Goal: Task Accomplishment & Management: Manage account settings

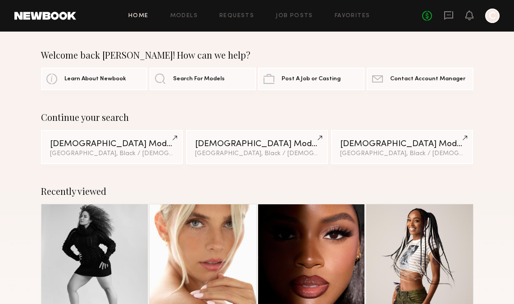
click at [445, 22] on div "No fees up to $5,000 C" at bounding box center [460, 16] width 77 height 14
click at [446, 15] on icon at bounding box center [449, 15] width 10 height 10
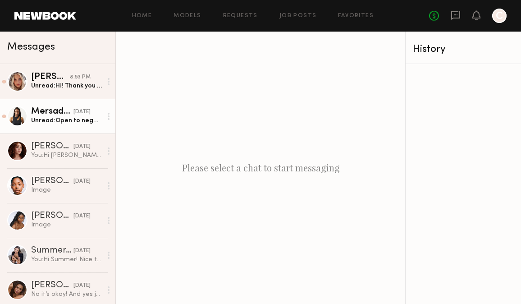
click at [61, 124] on div "Unread: Open to negotiation on rate depending on usage rights" at bounding box center [66, 120] width 71 height 9
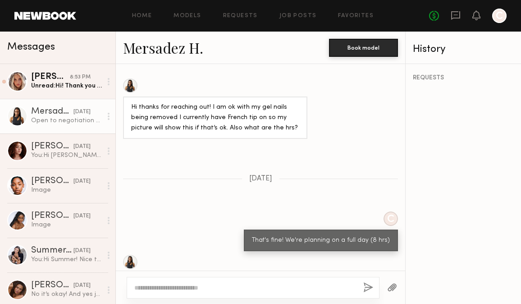
scroll to position [922, 0]
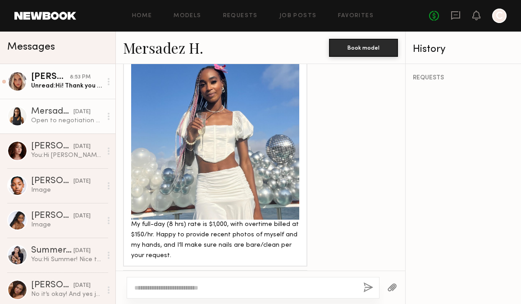
click at [59, 91] on link "Allea S. 8:53 PM Unread: Hi! Thank you so much for reaching out! I would absolu…" at bounding box center [57, 81] width 115 height 35
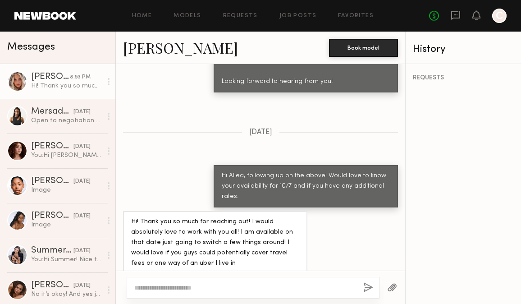
scroll to position [612, 0]
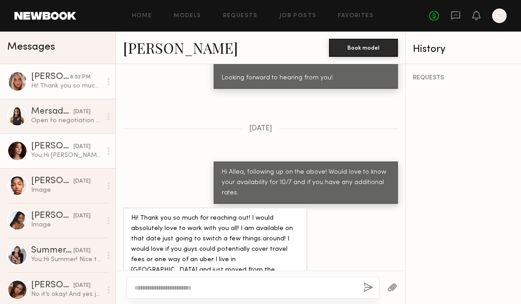
click at [75, 146] on div "yesterday" at bounding box center [81, 146] width 17 height 9
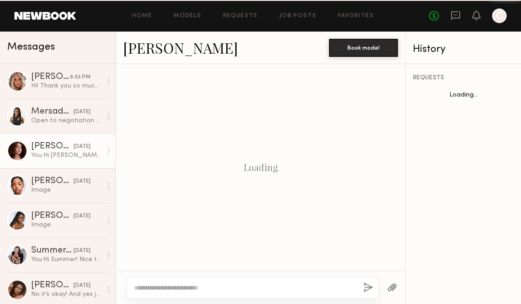
scroll to position [411, 0]
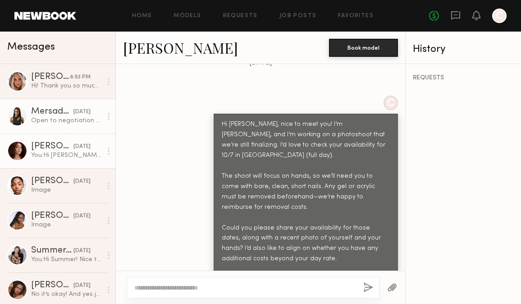
click at [73, 109] on div "yesterday" at bounding box center [81, 112] width 17 height 9
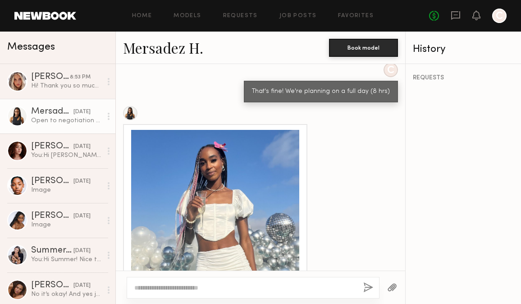
scroll to position [922, 0]
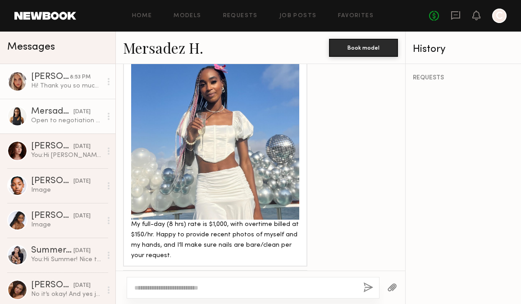
click at [60, 85] on div "Hi! Thank you so much for reaching out! I would absolutely love to work with yo…" at bounding box center [66, 86] width 71 height 9
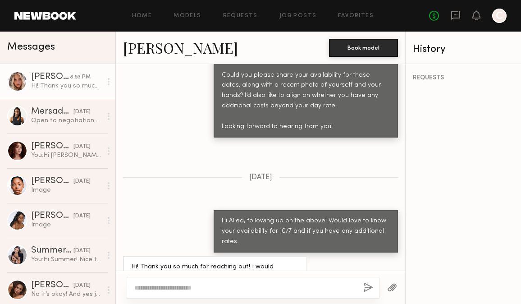
scroll to position [612, 0]
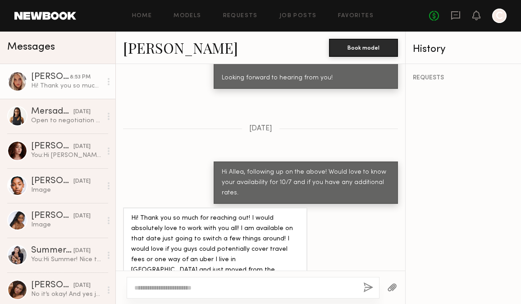
click at [40, 75] on div "[PERSON_NAME]" at bounding box center [50, 77] width 39 height 9
click at [158, 45] on link "[PERSON_NAME]" at bounding box center [180, 47] width 115 height 19
click at [176, 283] on textarea at bounding box center [245, 287] width 222 height 9
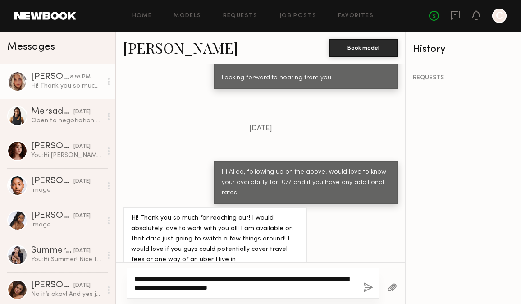
type textarea "**********"
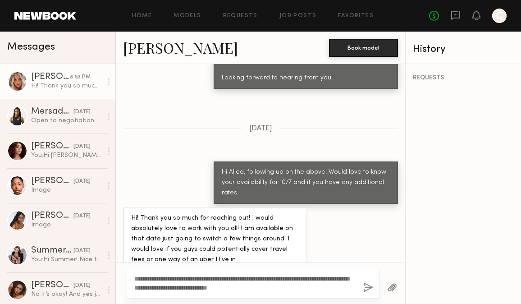
click at [372, 285] on button "button" at bounding box center [368, 287] width 10 height 11
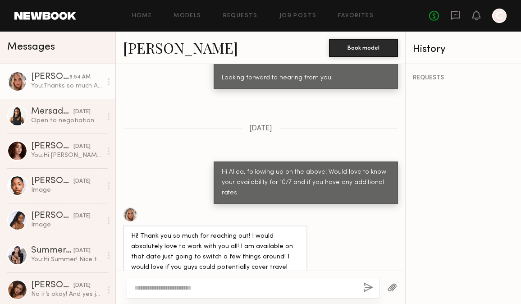
scroll to position [813, 0]
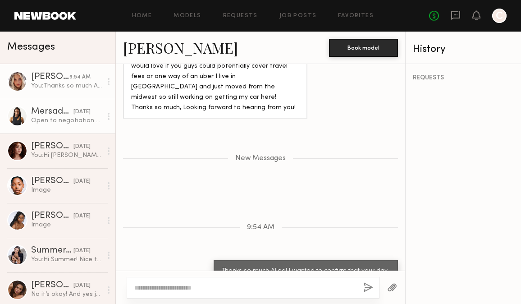
click at [61, 118] on div "Open to negotiation on rate depending on usage rights" at bounding box center [66, 120] width 71 height 9
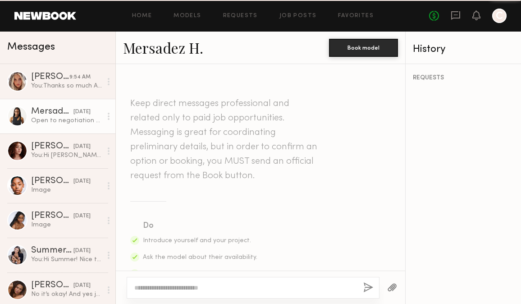
scroll to position [922, 0]
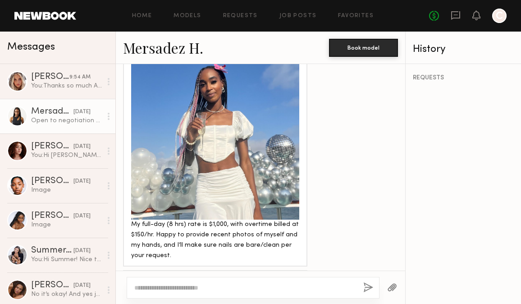
click at [206, 287] on textarea at bounding box center [245, 287] width 222 height 9
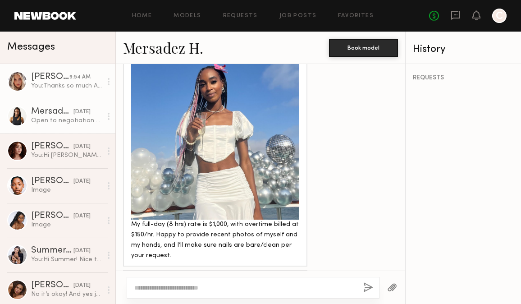
click at [41, 87] on div "You: Thanks so much Allea! I wanted to confirm that your day rate would be $108…" at bounding box center [66, 86] width 71 height 9
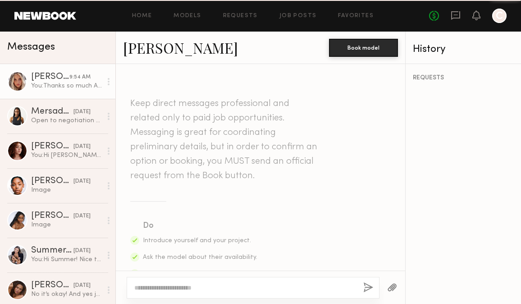
scroll to position [744, 0]
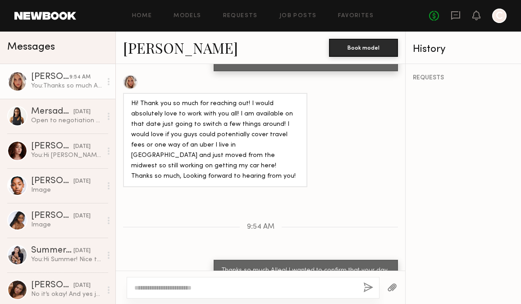
click at [263, 282] on div at bounding box center [253, 288] width 253 height 22
click at [262, 286] on textarea at bounding box center [245, 287] width 222 height 9
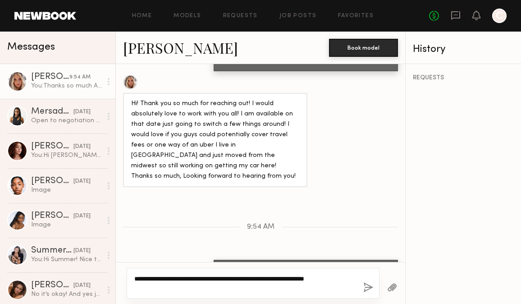
type textarea "**********"
click at [370, 289] on button "button" at bounding box center [368, 287] width 10 height 11
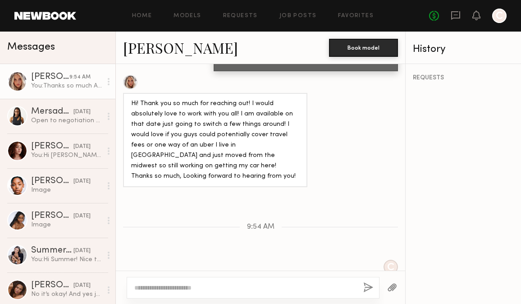
scroll to position [798, 0]
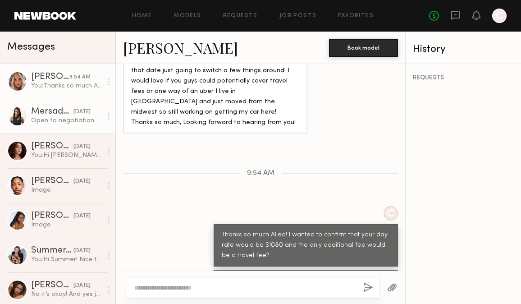
click at [76, 130] on link "Mersadez H. yesterday Open to negotiation on rate depending on usage rights" at bounding box center [57, 116] width 115 height 35
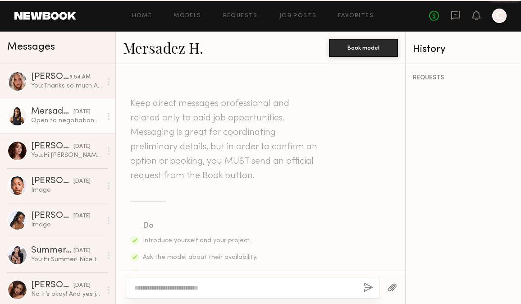
scroll to position [922, 0]
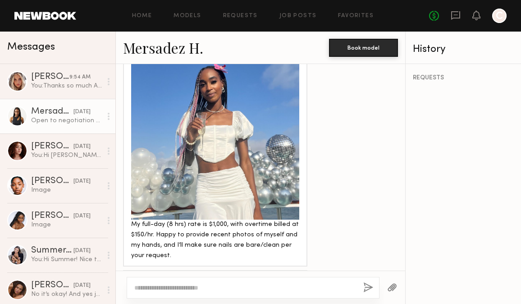
click at [179, 288] on textarea at bounding box center [245, 287] width 222 height 9
type textarea "*"
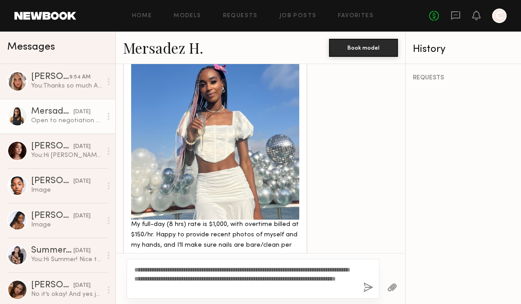
type textarea "**********"
click at [371, 289] on button "button" at bounding box center [368, 287] width 10 height 11
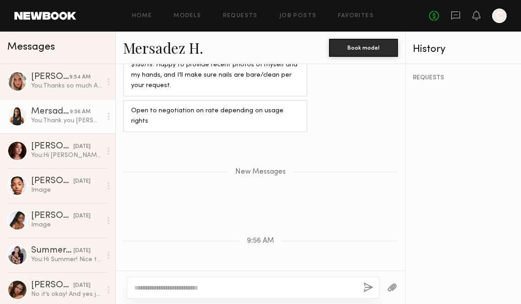
scroll to position [1115, 0]
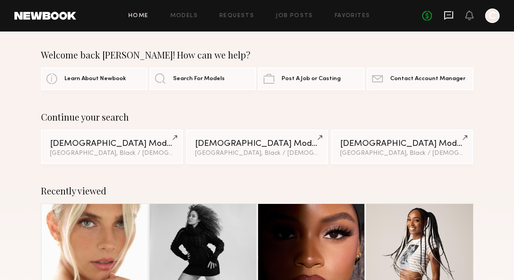
click at [445, 20] on icon at bounding box center [449, 15] width 10 height 10
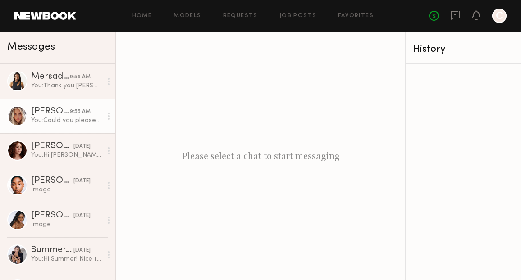
click at [88, 122] on div "You: Could you please send over a recent photo of you and a photo of your hands?" at bounding box center [66, 120] width 71 height 9
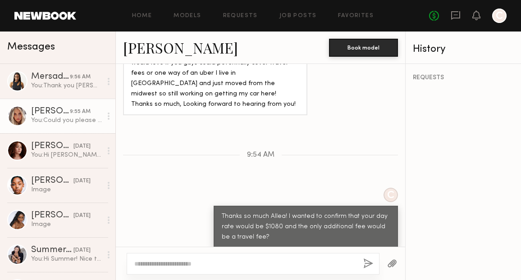
scroll to position [821, 0]
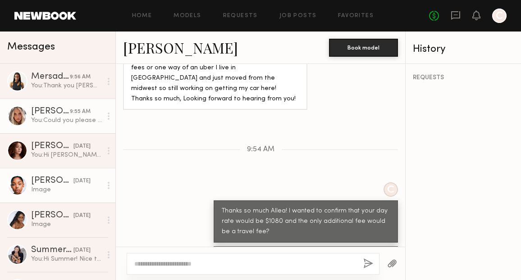
click at [40, 188] on div "Image" at bounding box center [66, 190] width 71 height 9
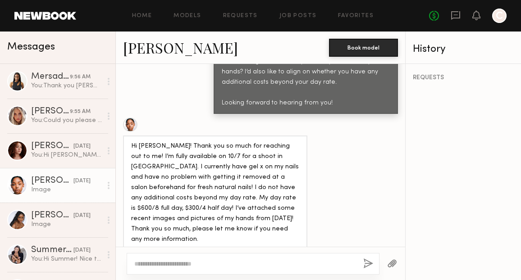
scroll to position [586, 0]
drag, startPoint x: 150, startPoint y: 168, endPoint x: 240, endPoint y: 174, distance: 90.7
click at [240, 174] on div "Hi Carol! Thank you so much for reaching out to me! I’m fully available on 10/7…" at bounding box center [215, 194] width 168 height 104
copy div "$600/8 full day, $300/4 half day"
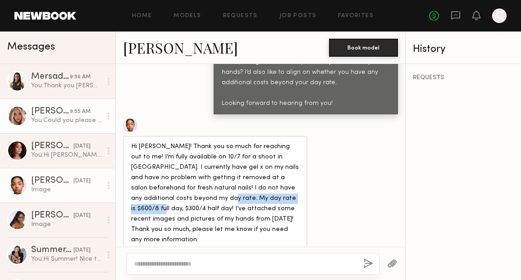
click at [55, 101] on link "Allea S. 9:55 AM You: Could you please send over a recent photo of you and a ph…" at bounding box center [57, 116] width 115 height 35
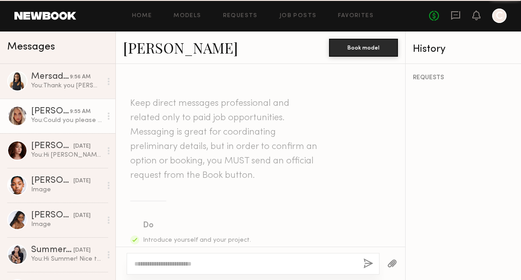
scroll to position [821, 0]
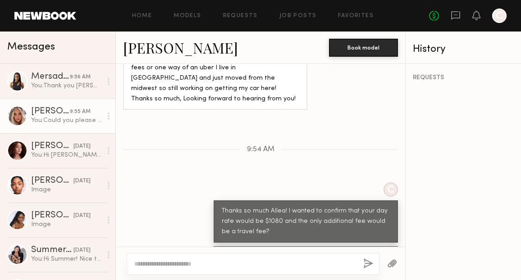
click at [209, 261] on textarea at bounding box center [245, 263] width 222 height 9
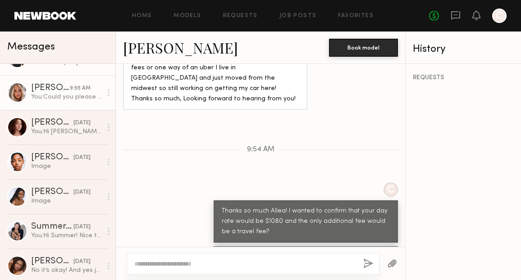
scroll to position [0, 0]
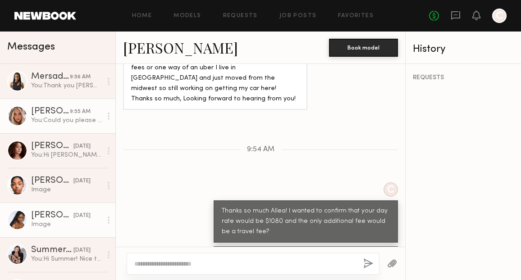
click at [62, 236] on link "Naomi B. 09/18/2025 Image" at bounding box center [57, 220] width 115 height 35
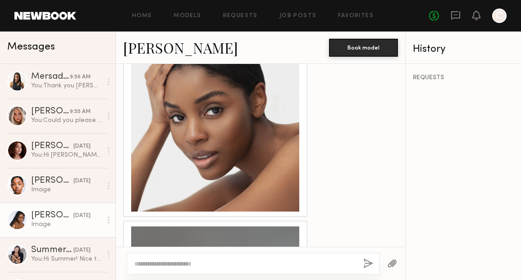
click at [358, 182] on div at bounding box center [260, 127] width 289 height 179
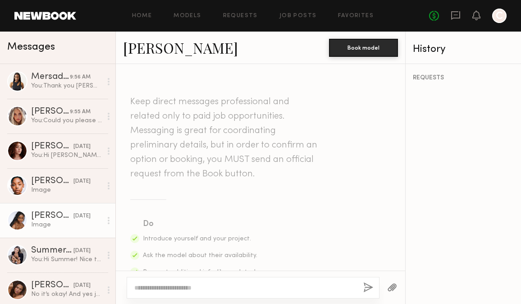
scroll to position [4, 0]
click at [186, 13] on link "Models" at bounding box center [186, 16] width 27 height 6
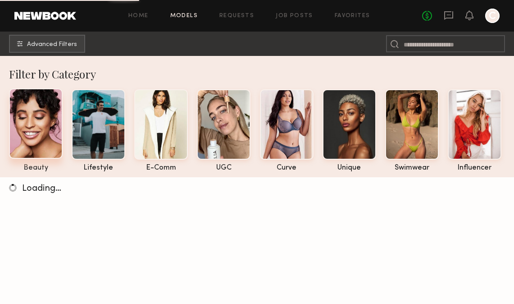
click at [47, 112] on div at bounding box center [36, 123] width 54 height 70
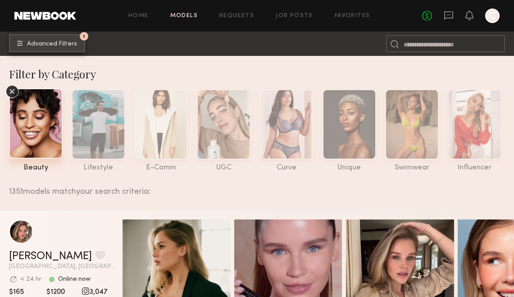
click at [81, 43] on button "1 Advanced Filters" at bounding box center [47, 43] width 76 height 18
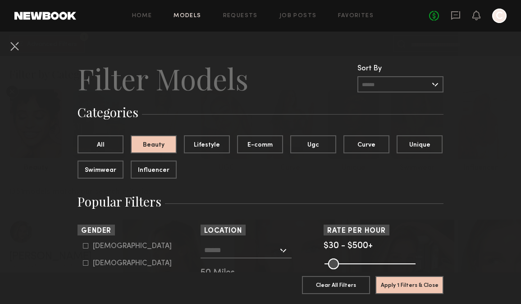
click at [253, 257] on div at bounding box center [245, 250] width 91 height 16
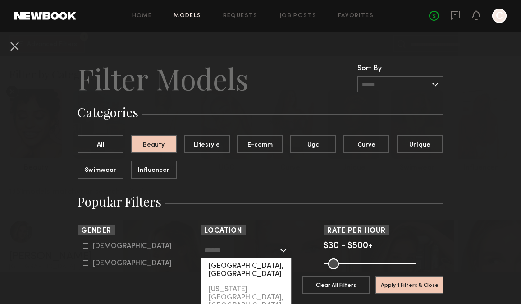
click at [253, 265] on div "[GEOGRAPHIC_DATA], [GEOGRAPHIC_DATA]" at bounding box center [245, 269] width 89 height 23
type input "**********"
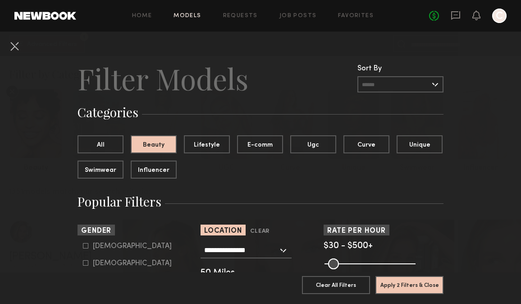
click at [347, 260] on common-range-minmax at bounding box center [368, 262] width 91 height 11
click at [349, 272] on section "Apply 2 Filters & Close Clear All Filters Apply 2 Filters & Close" at bounding box center [260, 288] width 366 height 32
click at [348, 264] on common-range-minmax at bounding box center [368, 262] width 91 height 11
click at [350, 263] on common-range-minmax at bounding box center [368, 262] width 91 height 11
drag, startPoint x: 404, startPoint y: 263, endPoint x: 355, endPoint y: 264, distance: 49.1
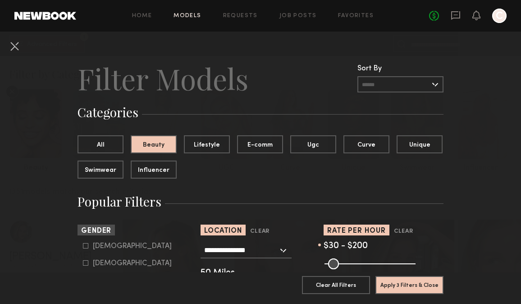
type input "***"
click at [355, 264] on input "range" at bounding box center [369, 263] width 91 height 11
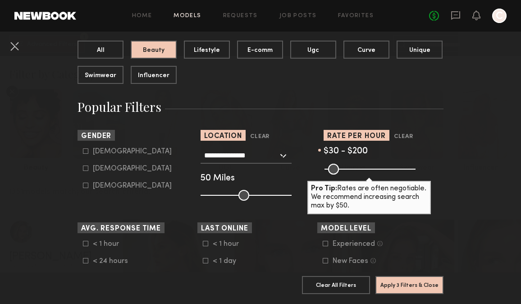
scroll to position [108, 0]
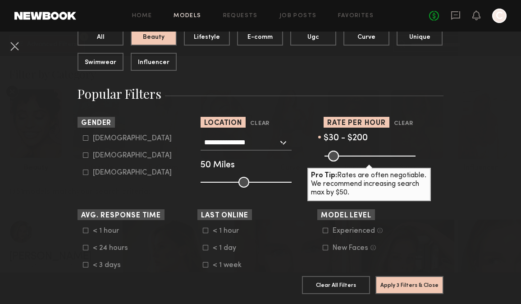
click at [101, 157] on div "Female" at bounding box center [132, 155] width 79 height 5
type input "**"
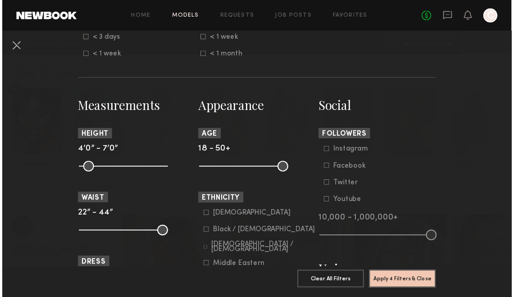
scroll to position [346, 0]
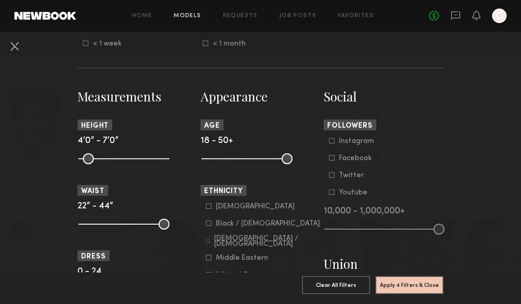
click at [235, 223] on div "Black / African American" at bounding box center [268, 223] width 104 height 5
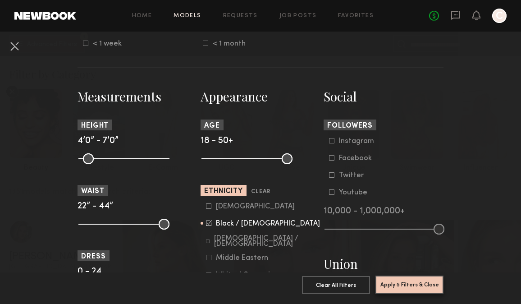
click at [400, 280] on button "Apply 5 Filters & Close" at bounding box center [409, 284] width 68 height 18
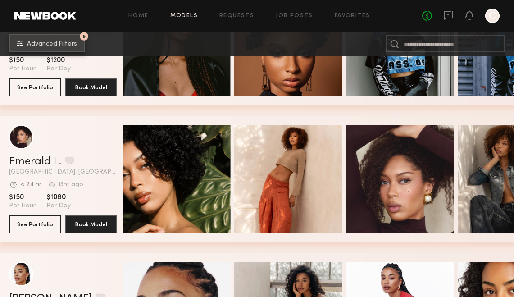
scroll to position [844, 0]
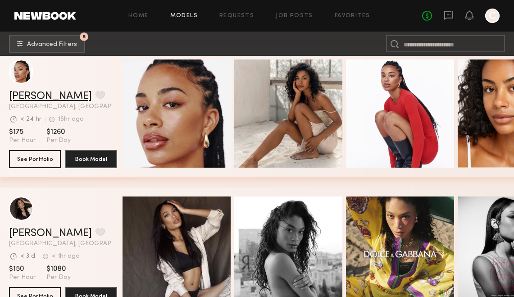
click at [35, 93] on link "[PERSON_NAME]" at bounding box center [50, 96] width 83 height 11
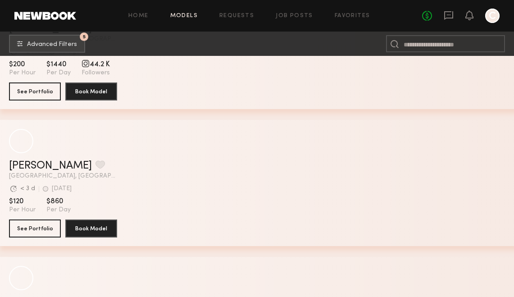
scroll to position [6848, 0]
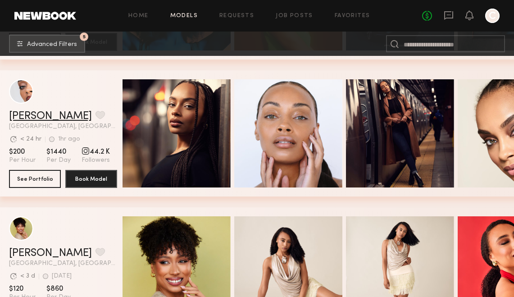
click at [41, 114] on link "[PERSON_NAME]" at bounding box center [50, 116] width 83 height 11
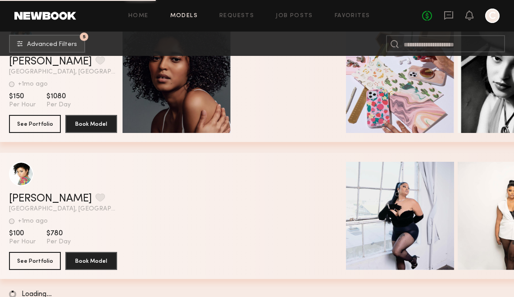
scroll to position [11436, 0]
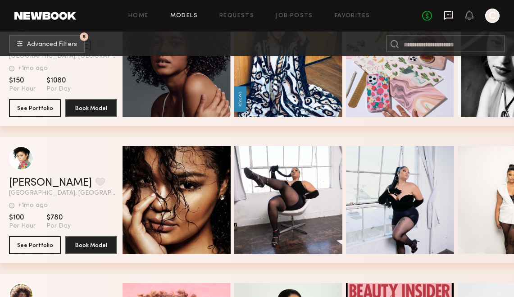
click at [444, 14] on icon at bounding box center [448, 15] width 9 height 9
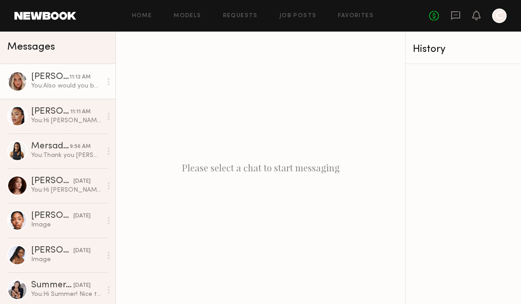
click at [54, 82] on div "You: Also would you be open to do a half day?" at bounding box center [66, 86] width 71 height 9
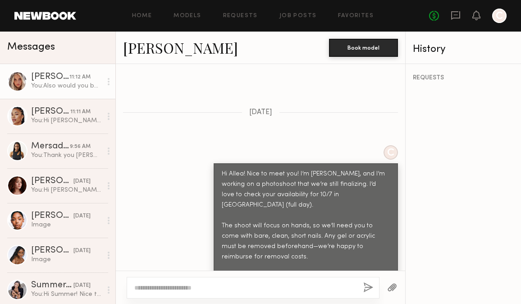
scroll to position [755, 0]
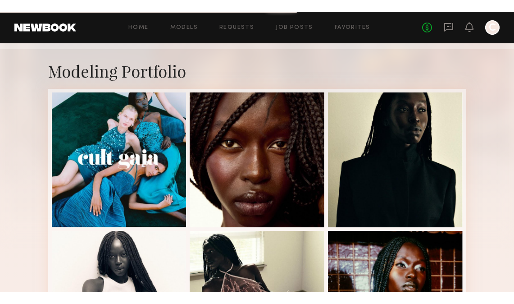
scroll to position [169, 0]
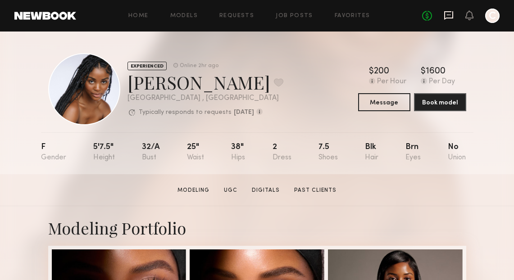
click at [449, 17] on icon at bounding box center [449, 15] width 10 height 10
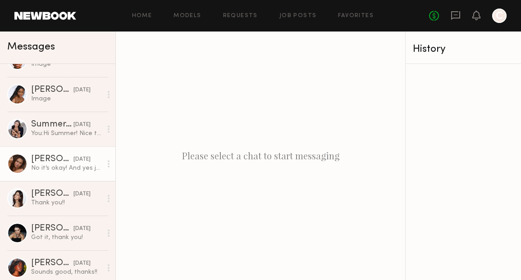
scroll to position [126, 0]
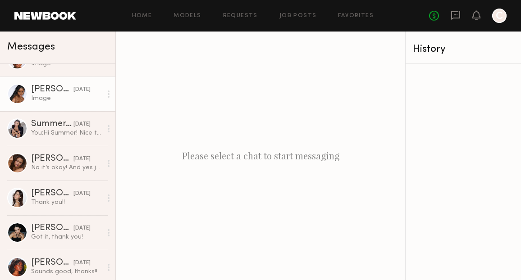
click at [63, 109] on link "[PERSON_NAME] [DATE] Image" at bounding box center [57, 94] width 115 height 35
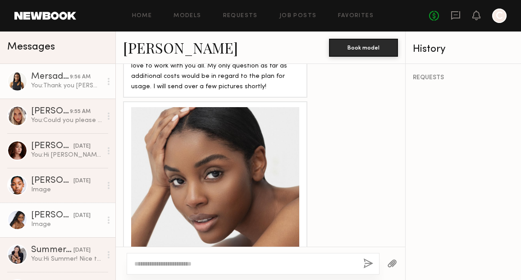
click at [67, 91] on link "Mersadez H. 9:56 AM You: Thank you [PERSON_NAME]! Yes, a recent photo of you an…" at bounding box center [57, 81] width 115 height 35
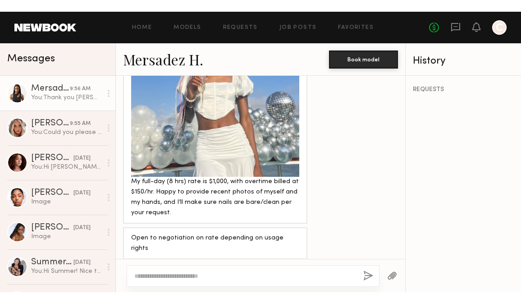
scroll to position [975, 0]
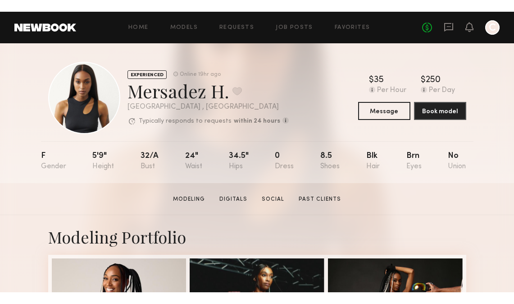
scroll to position [4, 0]
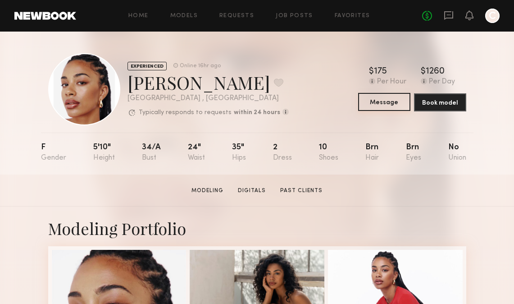
click at [394, 104] on button "Message" at bounding box center [384, 102] width 52 height 18
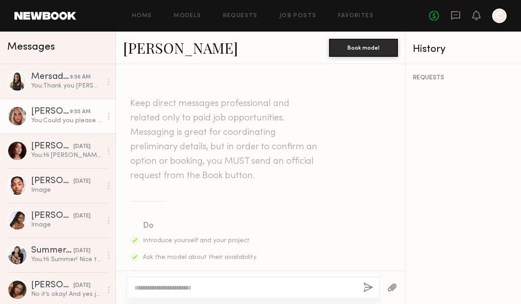
click at [49, 111] on div "[PERSON_NAME]" at bounding box center [50, 111] width 39 height 9
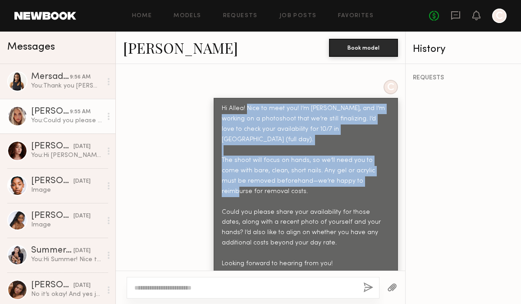
scroll to position [440, 0]
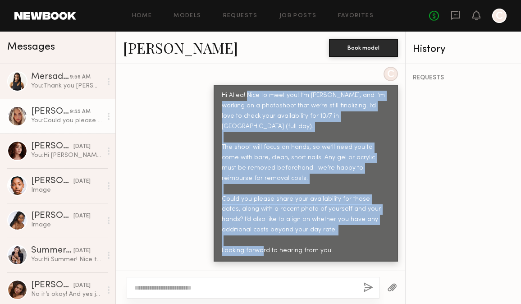
drag, startPoint x: 240, startPoint y: 120, endPoint x: 327, endPoint y: 231, distance: 142.1
click at [327, 231] on div "Hi Allea! Nice to meet you! I’m [PERSON_NAME], and I’m working on a photoshoot …" at bounding box center [305, 173] width 184 height 177
copy div "Nice to meet you! I’m [PERSON_NAME], and I’m working on a photoshoot that we’re…"
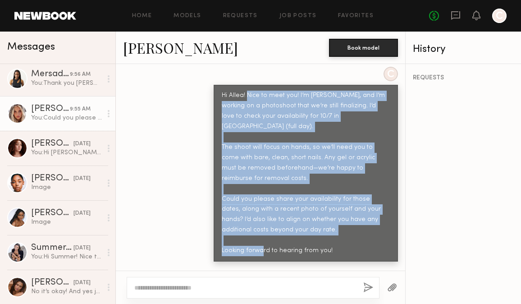
scroll to position [0, 0]
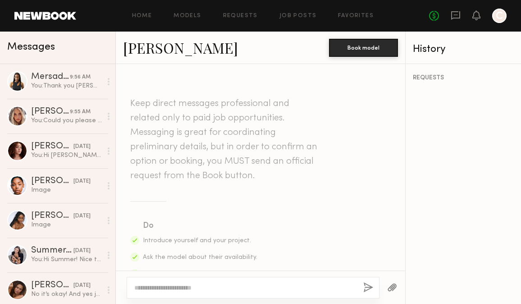
click at [253, 289] on textarea at bounding box center [245, 287] width 222 height 9
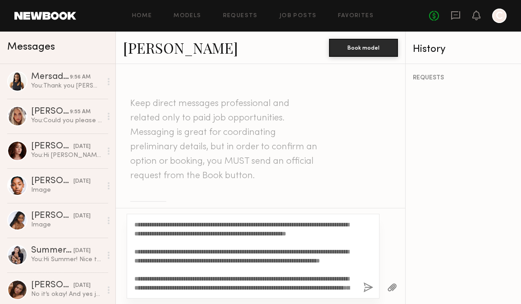
drag, startPoint x: 145, startPoint y: 242, endPoint x: 136, endPoint y: 241, distance: 9.1
click at [136, 241] on textarea "**********" at bounding box center [245, 256] width 222 height 72
click at [200, 229] on textarea "**********" at bounding box center [245, 256] width 222 height 72
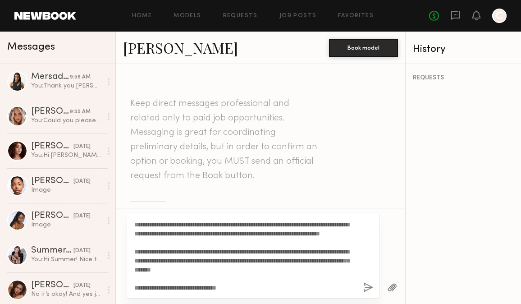
scroll to position [45, 0]
type textarea "**********"
click at [366, 286] on button "button" at bounding box center [368, 287] width 10 height 11
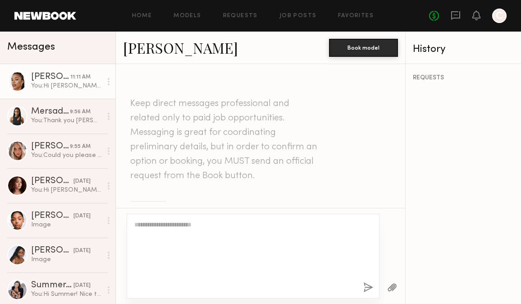
scroll to position [0, 0]
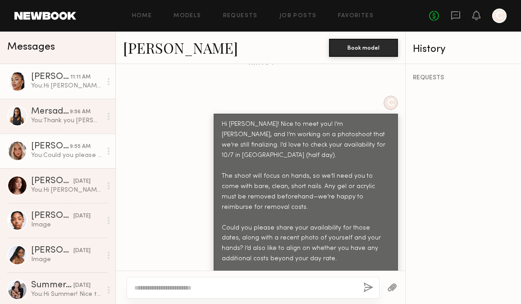
click at [73, 147] on div "9:55 AM" at bounding box center [80, 146] width 21 height 9
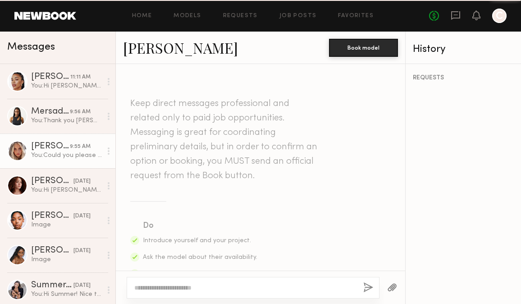
scroll to position [798, 0]
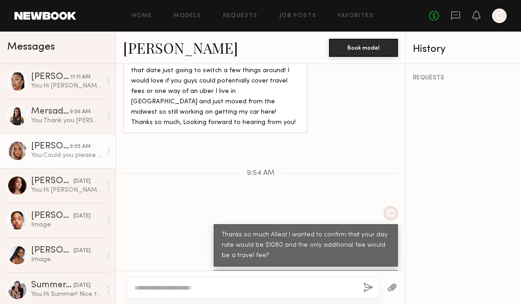
click at [201, 288] on textarea at bounding box center [245, 287] width 222 height 9
type textarea "**********"
click at [367, 283] on button "button" at bounding box center [368, 287] width 10 height 11
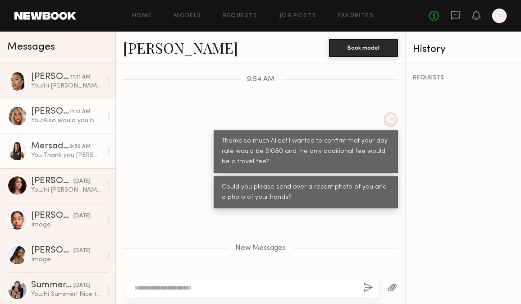
click at [61, 161] on link "Mersadez H. 9:56 AM You: Thank you [PERSON_NAME]! Yes, a recent photo of you an…" at bounding box center [57, 150] width 115 height 35
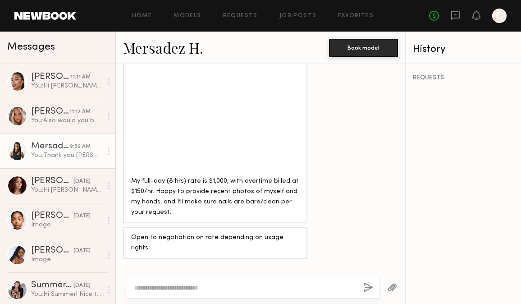
scroll to position [930, 0]
